Goal: Task Accomplishment & Management: Use online tool/utility

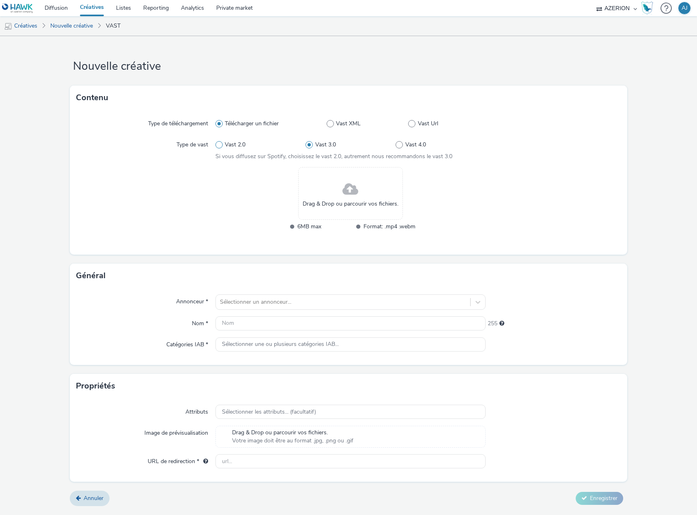
click at [223, 141] on label "Vast 2.0" at bounding box center [260, 145] width 90 height 8
click at [221, 142] on input "Vast 2.0" at bounding box center [217, 144] width 5 height 5
radio input "true"
radio input "false"
click at [424, 124] on span "Vast Url" at bounding box center [428, 124] width 20 height 8
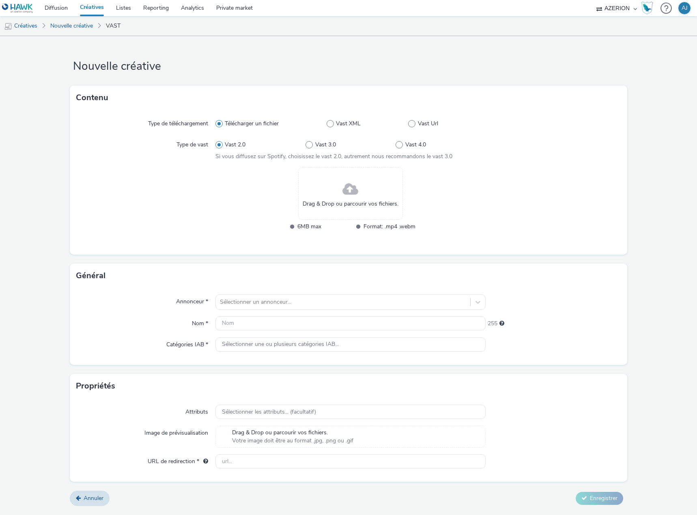
click at [413, 124] on input "Vast Url" at bounding box center [410, 123] width 5 height 5
radio input "false"
radio input "true"
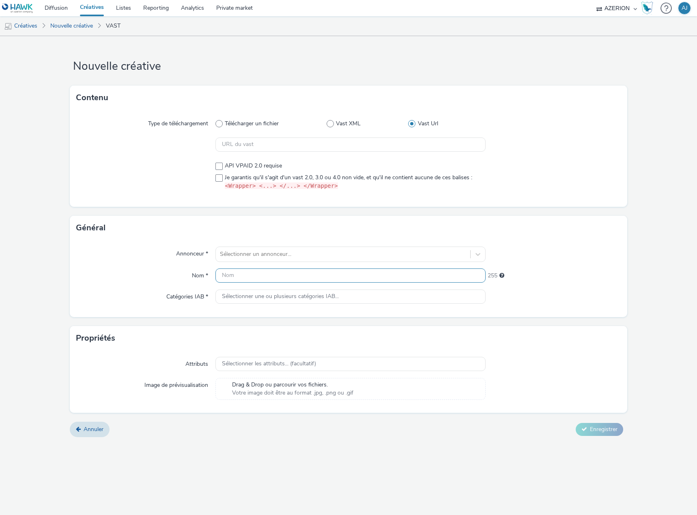
click at [241, 277] on input "text" at bounding box center [350, 275] width 270 height 14
paste input "V-PreRoll-0x0-ExFumeur15s"
type input "V-PreRoll-0x0-ExFumeur15s"
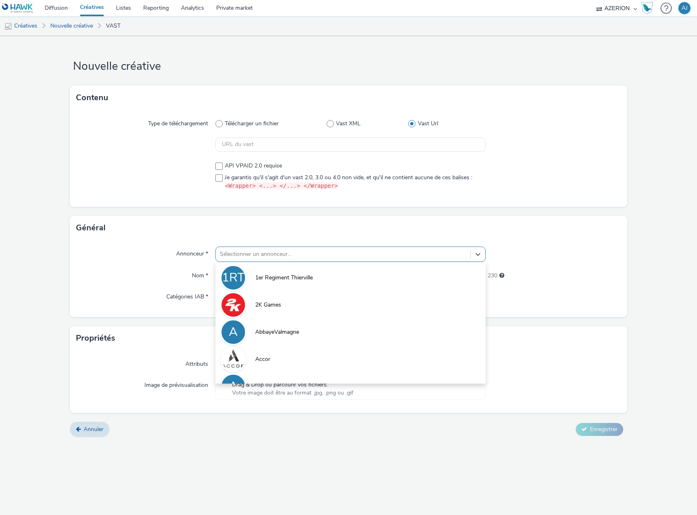
click at [263, 256] on div at bounding box center [343, 254] width 246 height 10
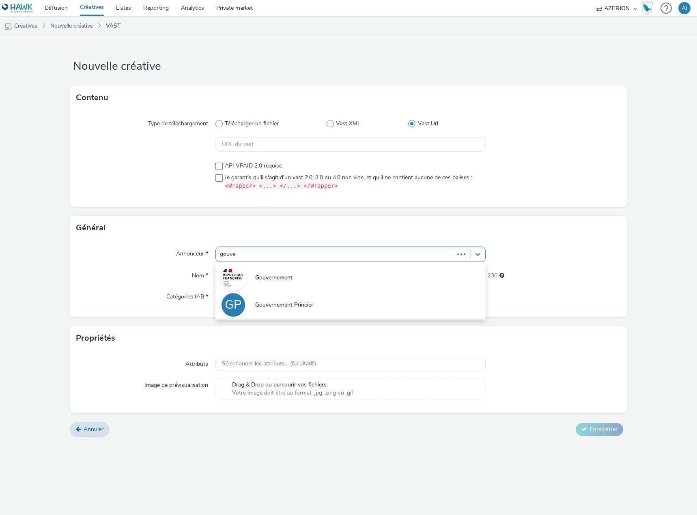
type input "gouver"
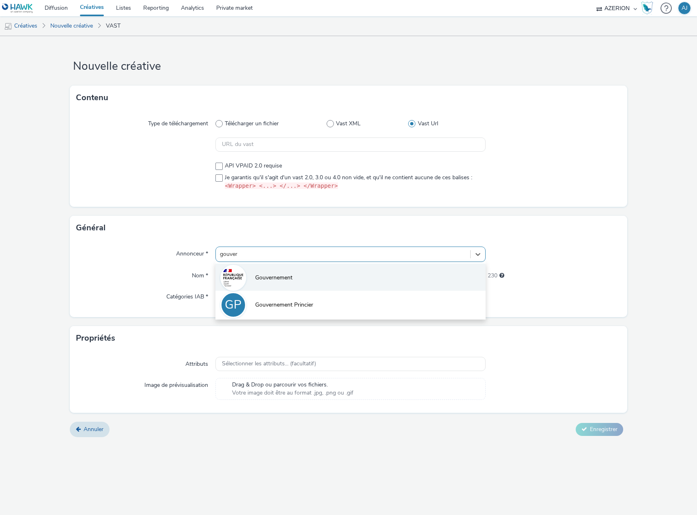
click at [286, 282] on li "Gouvernement" at bounding box center [350, 277] width 270 height 27
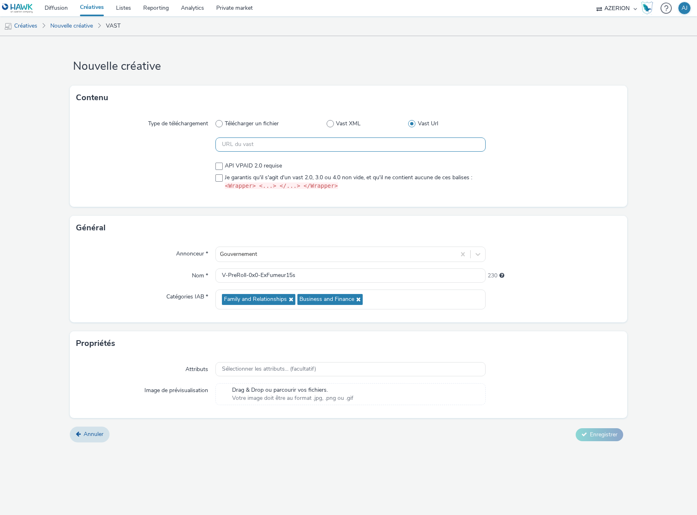
click at [250, 148] on input "text" at bounding box center [350, 144] width 270 height 14
paste input "https://[DOMAIN_NAME]/serving/videoad/?bn=84398752&v=2&gdpr=${gdpr}&gdpr_consen…"
type input "https://[DOMAIN_NAME]/serving/videoad/?bn=84398752&v=2&gdpr=${gdpr}&gdpr_consen…"
click at [277, 154] on div "Type de téléchargement Télécharger un fichier Vast XML Vast Url https://[DOMAIN…" at bounding box center [348, 158] width 557 height 97
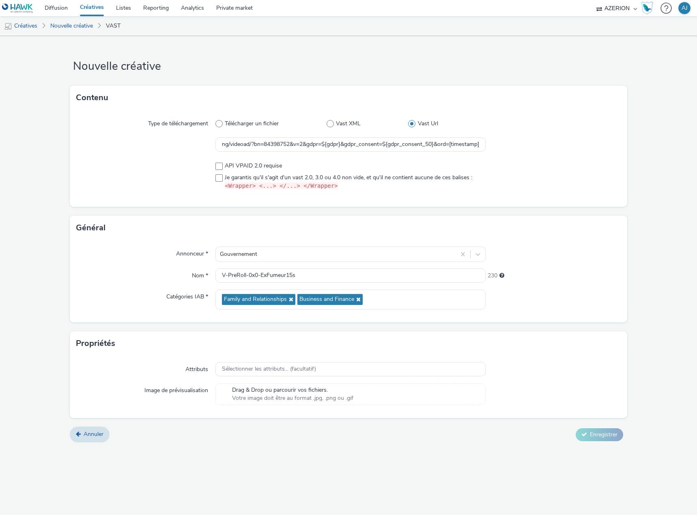
scroll to position [0, 0]
click at [223, 144] on input "https://[DOMAIN_NAME]/serving/videoad/?bn=84398752&v=2&gdpr=${gdpr}&gdpr_consen…" at bounding box center [350, 144] width 270 height 14
click at [563, 157] on div "Type de téléchargement Télécharger un fichier Vast XML Vast Url https://[DOMAIN…" at bounding box center [348, 158] width 557 height 97
click at [235, 176] on span "Je garantis qu'il s'agit d'un vast 2.0, 3.0 ou 4.0 non vide, et qu'il ne contie…" at bounding box center [348, 182] width 247 height 17
checkbox input "true"
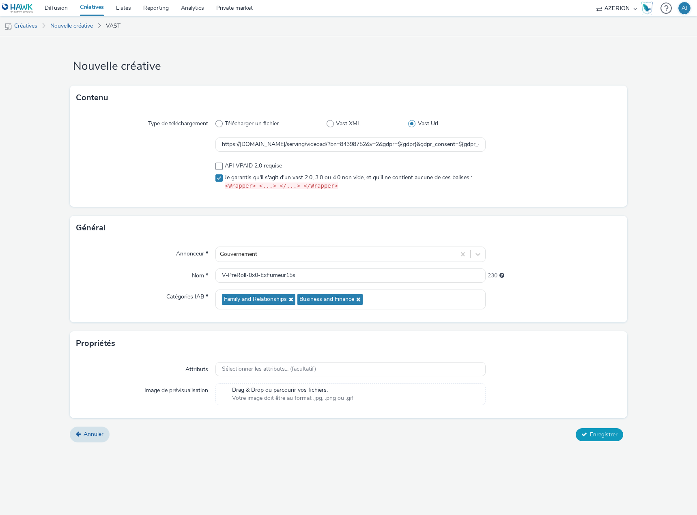
click at [597, 435] on span "Enregistrer" at bounding box center [604, 435] width 28 height 8
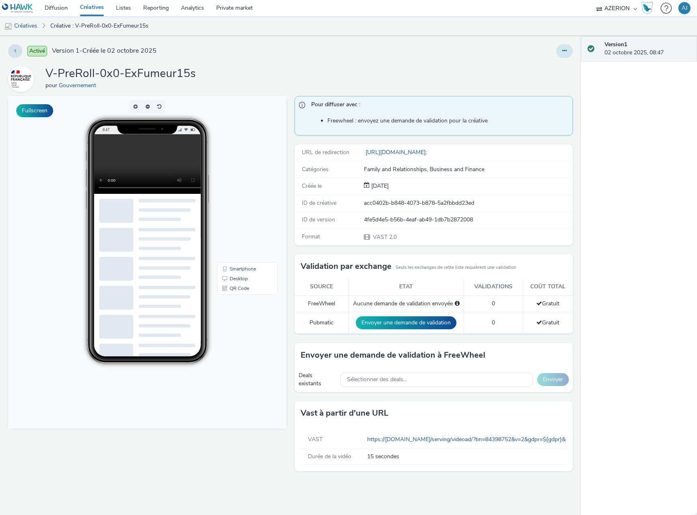
click at [563, 51] on icon at bounding box center [564, 51] width 4 height 6
click at [543, 82] on link "Dupliquer" at bounding box center [542, 83] width 61 height 16
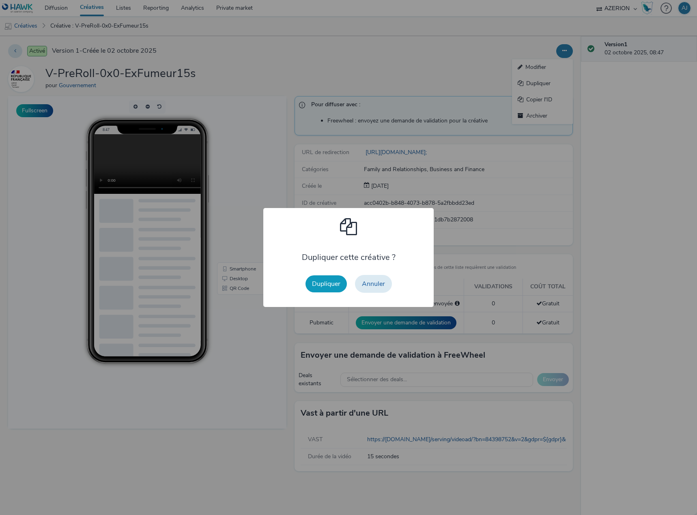
click at [332, 285] on button "Dupliquer" at bounding box center [325, 283] width 41 height 17
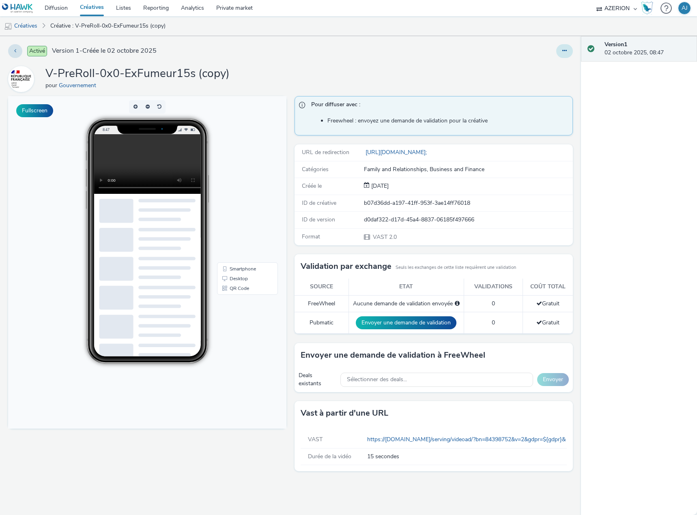
click at [563, 48] on icon at bounding box center [564, 51] width 4 height 6
click at [545, 73] on link "Modifier" at bounding box center [542, 67] width 61 height 16
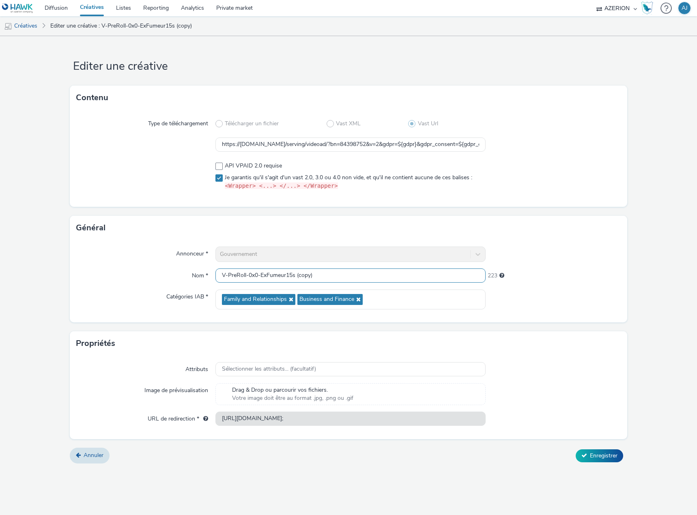
drag, startPoint x: 337, startPoint y: 275, endPoint x: 155, endPoint y: 275, distance: 181.7
click at [155, 275] on div "Nom * V-PreRoll-0x0-ExFumeur15s (copy) 223" at bounding box center [348, 275] width 544 height 15
paste input "Tuto398915s"
type input "V-PreRoll-0x0-Tuto398915s"
click at [256, 144] on input "https://[DOMAIN_NAME]/serving/videoad/?bn=84398752&v=2&gdpr=${gdpr}&gdpr_consen…" at bounding box center [350, 144] width 270 height 14
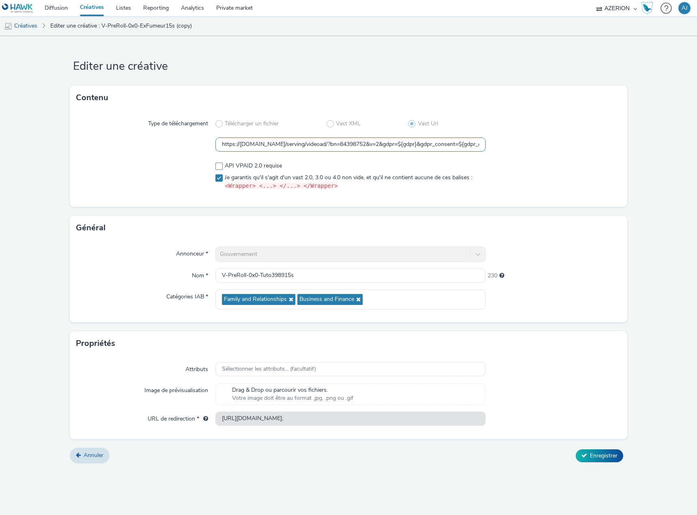
paste input "3"
type input "https://[DOMAIN_NAME]/serving/videoad/?bn=84398753&v=2&gdpr=${gdpr}&gdpr_consen…"
click at [528, 180] on div at bounding box center [552, 176] width 135 height 35
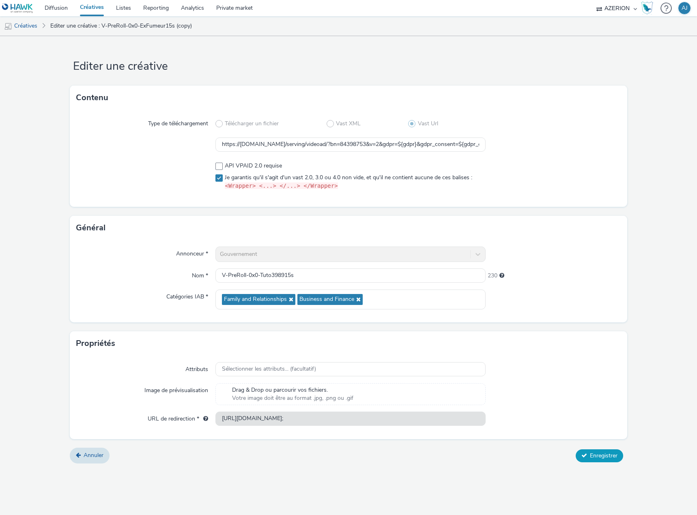
click at [608, 459] on span "Enregistrer" at bounding box center [604, 456] width 28 height 8
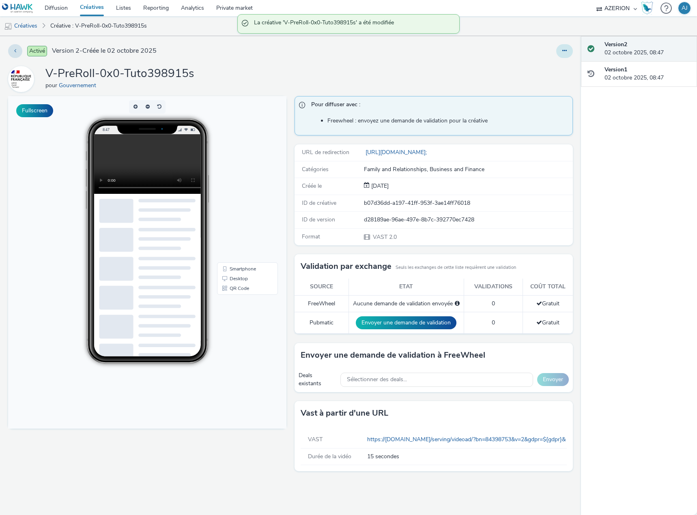
click at [566, 51] on icon at bounding box center [564, 51] width 4 height 6
click at [539, 86] on link "Dupliquer" at bounding box center [542, 83] width 61 height 16
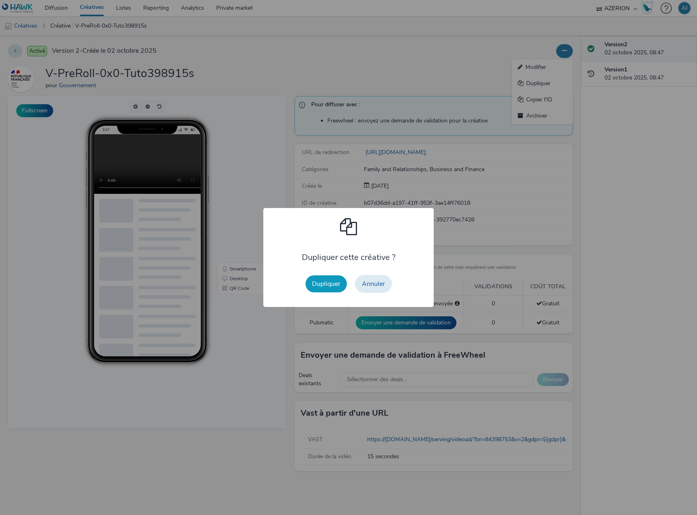
click at [326, 282] on button "Dupliquer" at bounding box center [325, 283] width 41 height 17
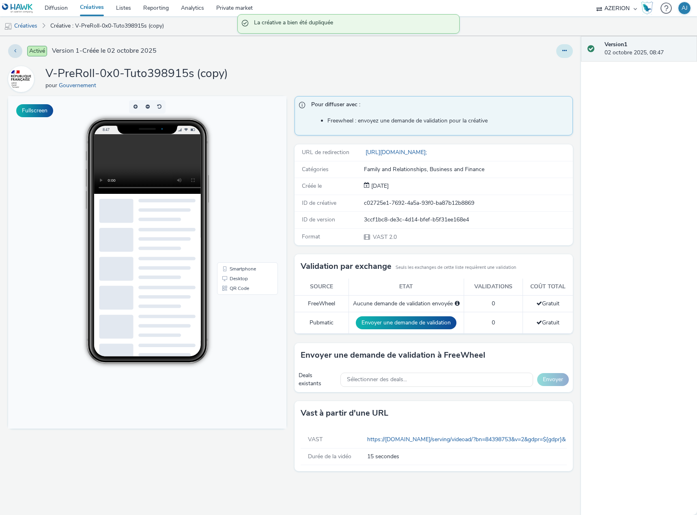
click at [563, 51] on icon at bounding box center [564, 51] width 4 height 6
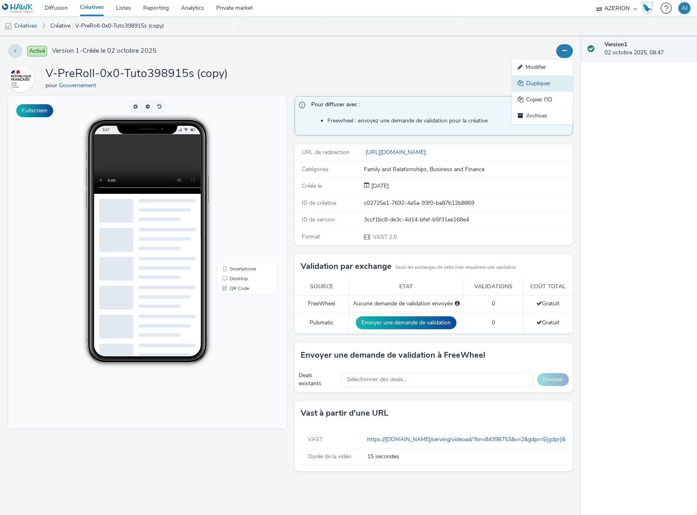
click at [543, 82] on link "Dupliquer" at bounding box center [542, 83] width 61 height 16
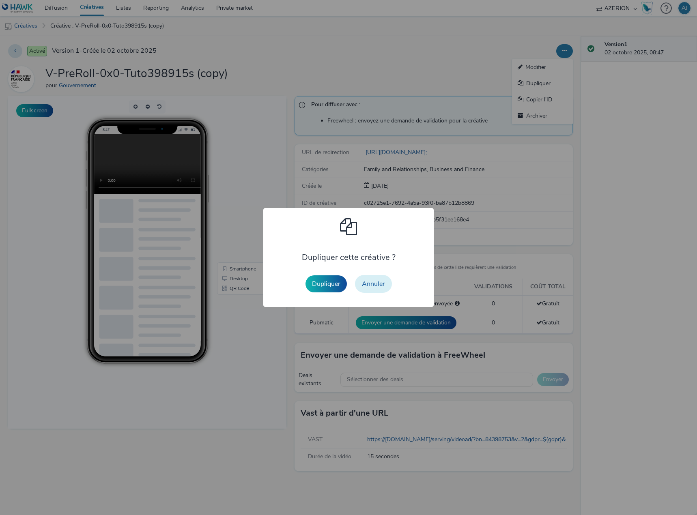
drag, startPoint x: 369, startPoint y: 283, endPoint x: 471, endPoint y: 165, distance: 155.9
click at [369, 283] on button "Annuler" at bounding box center [373, 284] width 37 height 18
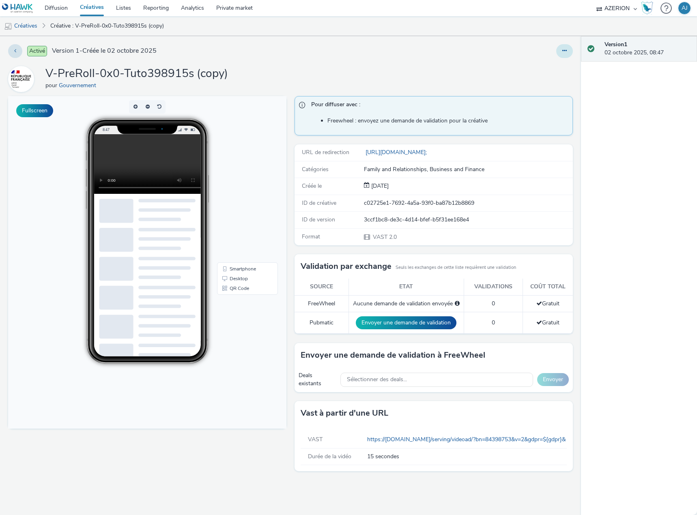
click at [565, 47] on button at bounding box center [564, 51] width 17 height 14
click at [547, 65] on link "Modifier" at bounding box center [542, 67] width 61 height 16
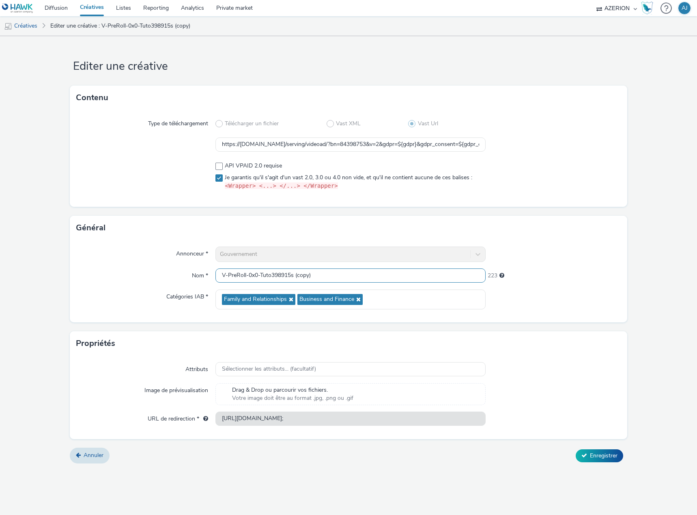
drag, startPoint x: 326, startPoint y: 273, endPoint x: 167, endPoint y: 271, distance: 159.0
click at [167, 271] on div "Nom * V-PreRoll-0x0-Tuto398915s (copy) 223" at bounding box center [348, 275] width 544 height 15
paste input "AppSite15s"
type input "V-PreRoll-0x0-TutoAppSite15s"
click at [347, 148] on input "https://[DOMAIN_NAME]/serving/videoad/?bn=84398753&v=2&gdpr=${gdpr}&gdpr_consen…" at bounding box center [350, 144] width 270 height 14
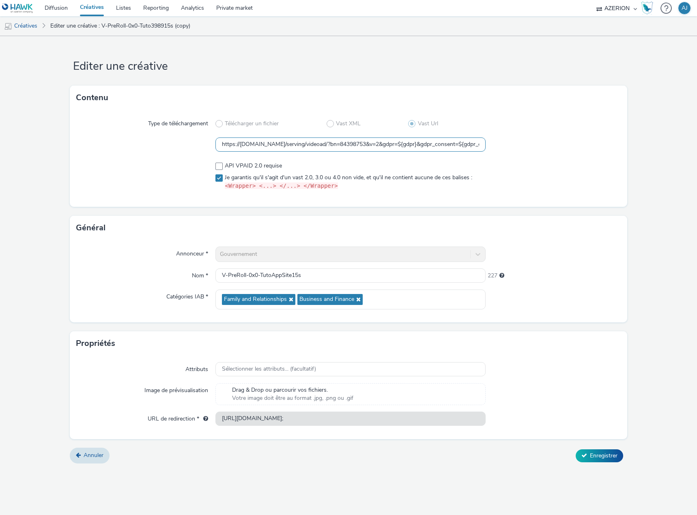
click at [347, 148] on input "https://[DOMAIN_NAME]/serving/videoad/?bn=84398753&v=2&gdpr=${gdpr}&gdpr_consen…" at bounding box center [350, 144] width 270 height 14
paste input "https://[DOMAIN_NAME]/serving/videoad/?bn=84398754&v=2&gdpr=${gdpr}&gdpr_consen…"
type input "https://[DOMAIN_NAME]/serving/videoad/?bn=84398754&v=2&gdpr=${gdpr}&gdpr_consen…"
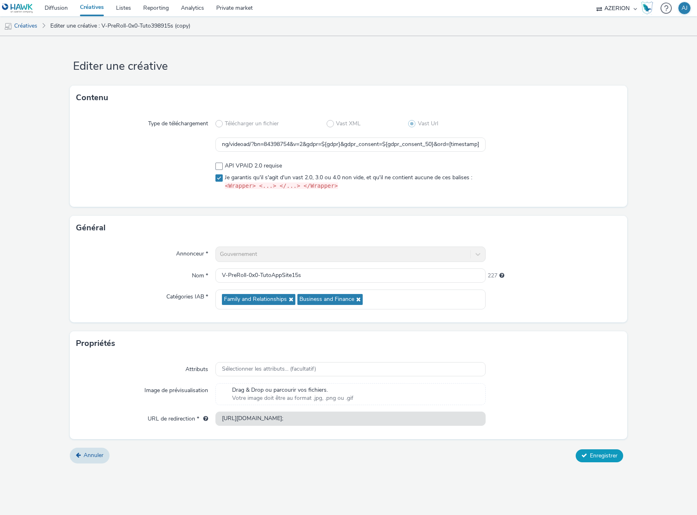
click at [604, 457] on span "Enregistrer" at bounding box center [604, 456] width 28 height 8
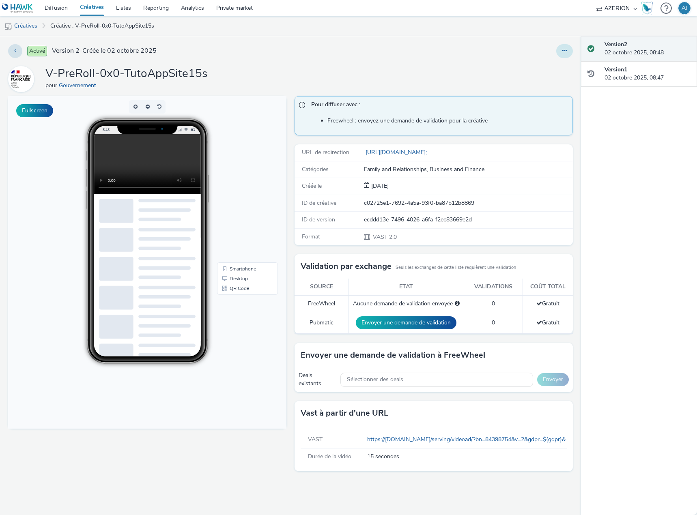
click at [565, 52] on icon at bounding box center [564, 51] width 4 height 6
click at [548, 73] on link "Modifier" at bounding box center [542, 67] width 61 height 16
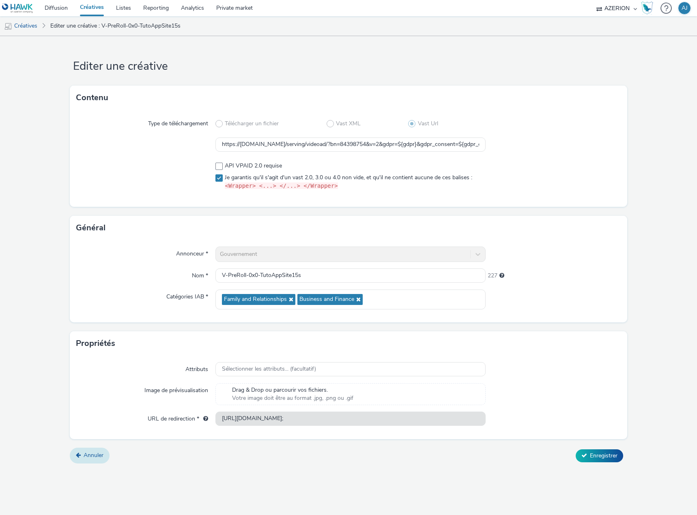
click at [99, 455] on span "Annuler" at bounding box center [94, 455] width 20 height 8
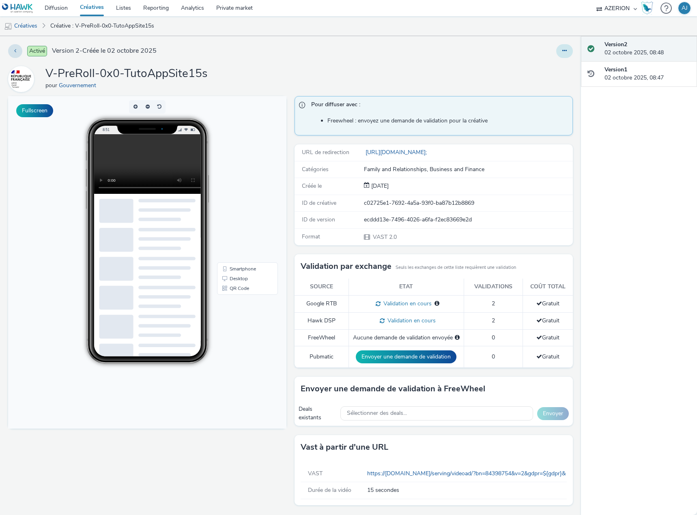
click at [567, 55] on button at bounding box center [564, 51] width 17 height 14
click at [567, 53] on button at bounding box center [564, 51] width 17 height 14
click at [552, 69] on link "Modifier" at bounding box center [542, 67] width 61 height 16
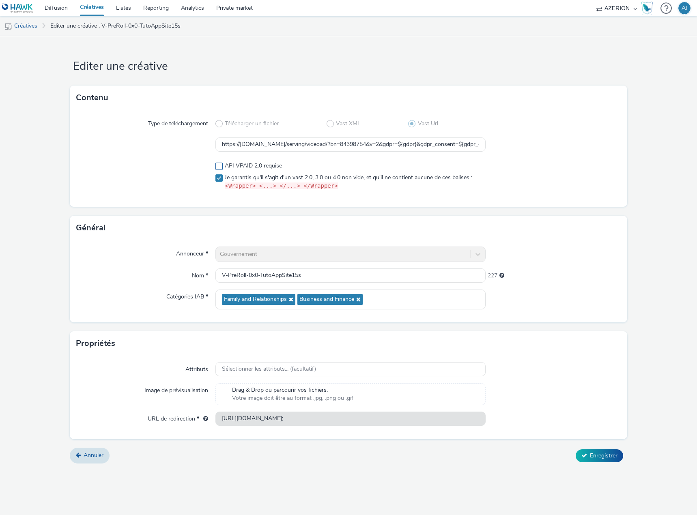
click at [243, 167] on span "API VPAID 2.0 requise" at bounding box center [253, 166] width 57 height 8
click at [243, 165] on span "API VPAID 2.0 requise" at bounding box center [253, 166] width 57 height 8
checkbox input "false"
click at [253, 369] on span "Sélectionner les attributs... (facultatif)" at bounding box center [269, 369] width 94 height 7
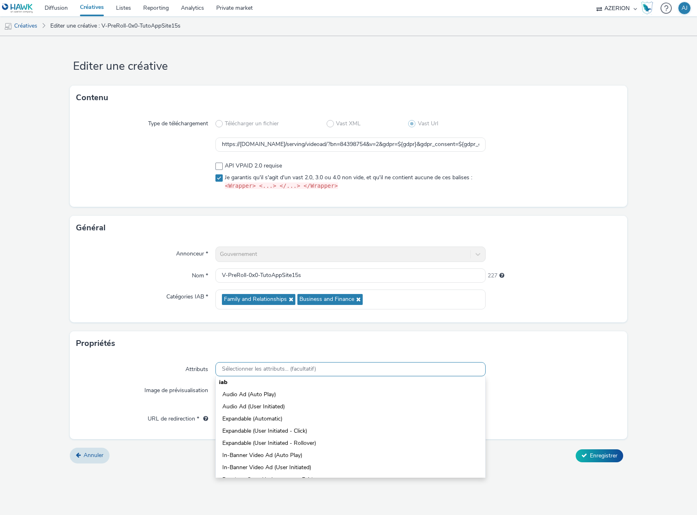
click at [253, 369] on span "Sélectionner les attributs... (facultatif)" at bounding box center [269, 369] width 94 height 7
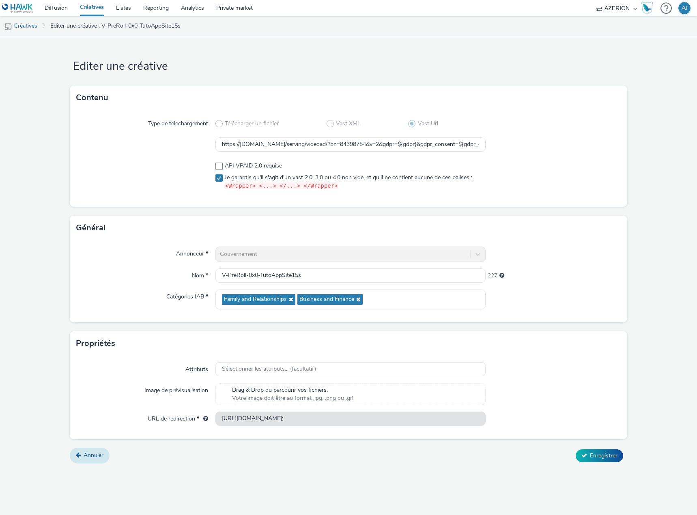
click at [99, 457] on span "Annuler" at bounding box center [94, 455] width 20 height 8
